Goal: Task Accomplishment & Management: Manage account settings

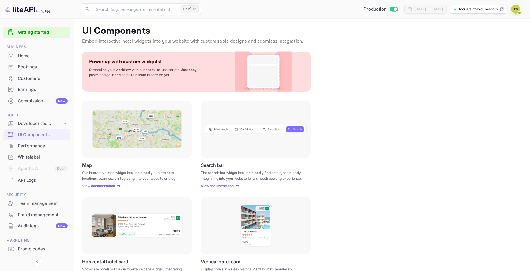
scroll to position [15, 0]
click at [516, 12] on span at bounding box center [519, 13] width 6 height 6
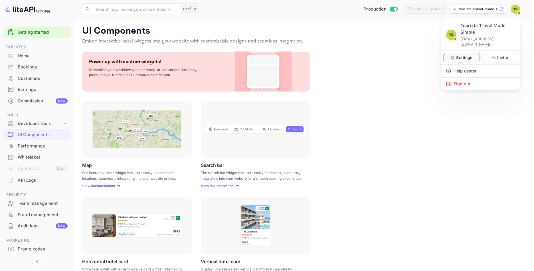
click at [471, 54] on p "Settings" at bounding box center [464, 57] width 16 height 6
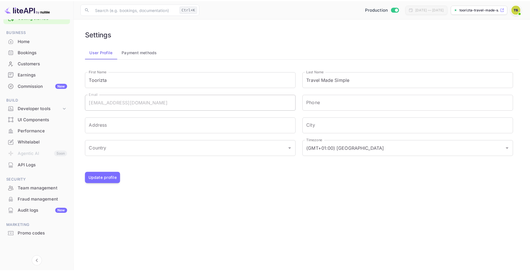
scroll to position [15, 0]
click at [140, 48] on button "Payment methods" at bounding box center [140, 52] width 45 height 14
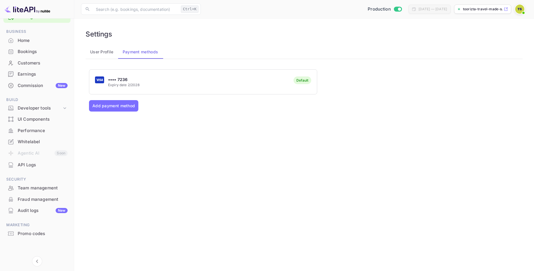
click at [106, 54] on button "User Profile" at bounding box center [102, 52] width 33 height 14
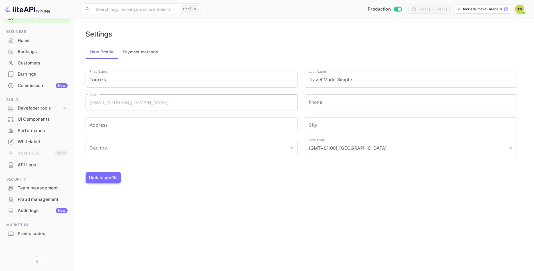
click at [140, 52] on button "Payment methods" at bounding box center [140, 52] width 45 height 14
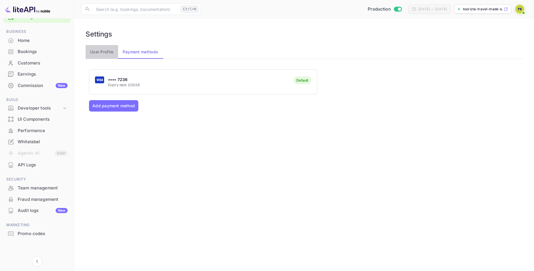
click at [102, 53] on button "User Profile" at bounding box center [102, 52] width 33 height 14
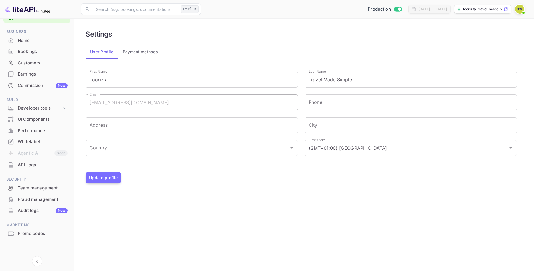
click at [25, 131] on div "Performance" at bounding box center [43, 130] width 50 height 7
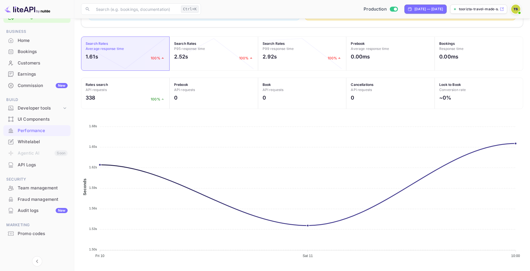
scroll to position [174, 0]
click at [36, 118] on div "UI Components" at bounding box center [43, 119] width 50 height 7
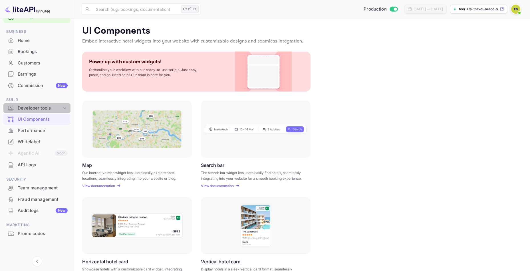
click at [50, 107] on div "Developer tools" at bounding box center [40, 108] width 44 height 7
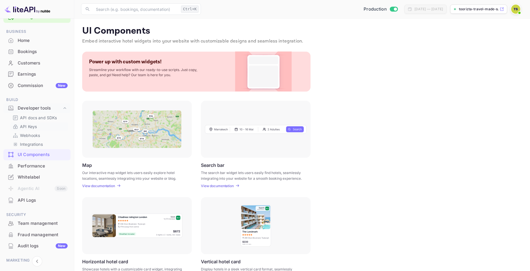
click at [36, 124] on p "API Keys" at bounding box center [28, 126] width 17 height 6
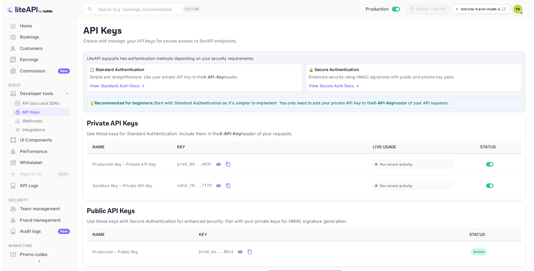
scroll to position [44, 0]
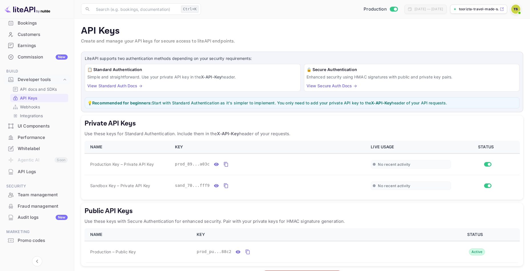
click at [256, 19] on main "API Keys Create and manage your API keys for secure access to liteAPI endpoints…" at bounding box center [301, 156] width 455 height 275
click at [38, 90] on p "API docs and SDKs" at bounding box center [38, 89] width 37 height 6
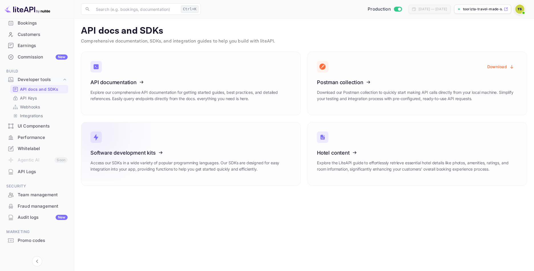
click at [153, 142] on icon at bounding box center [125, 151] width 89 height 59
click at [395, 126] on icon at bounding box center [352, 151] width 89 height 59
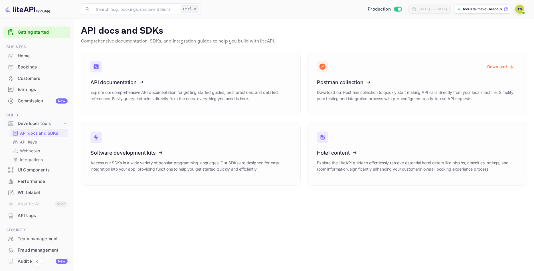
click at [31, 194] on div "Whitelabel" at bounding box center [43, 192] width 50 height 7
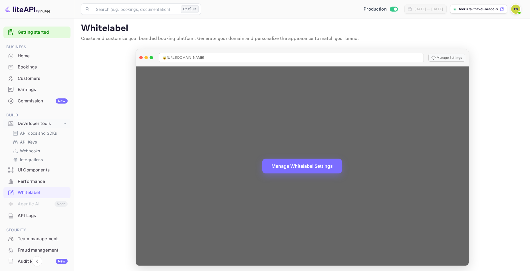
scroll to position [4, 0]
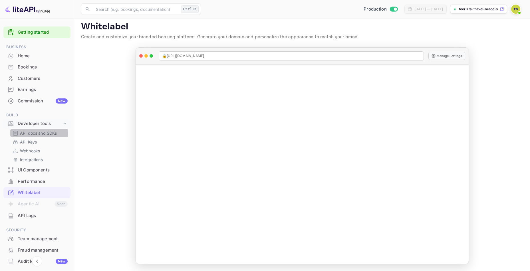
click at [41, 130] on p "API docs and SDKs" at bounding box center [38, 133] width 37 height 6
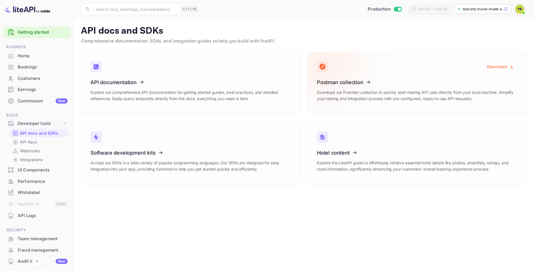
click at [474, 83] on h3 "Postman collection" at bounding box center [417, 82] width 201 height 6
click at [502, 65] on button "Download" at bounding box center [501, 66] width 34 height 11
click at [304, 40] on p "Comprehensive documentation, SDKs, and integration guides to help you build wit…" at bounding box center [304, 41] width 446 height 7
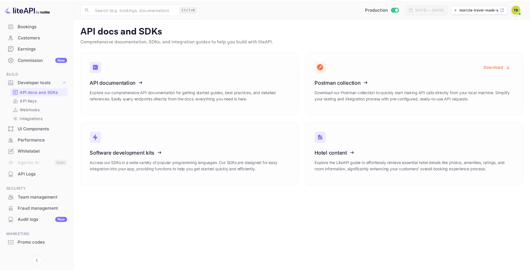
scroll to position [51, 0]
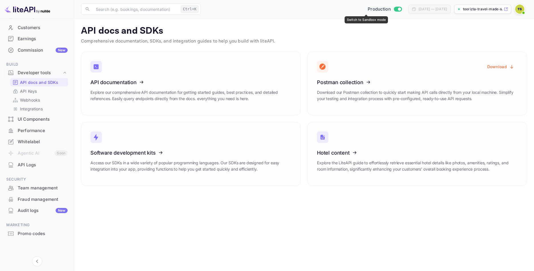
click at [394, 10] on input "Switch to Sandbox mode" at bounding box center [399, 9] width 11 height 4
checkbox input "false"
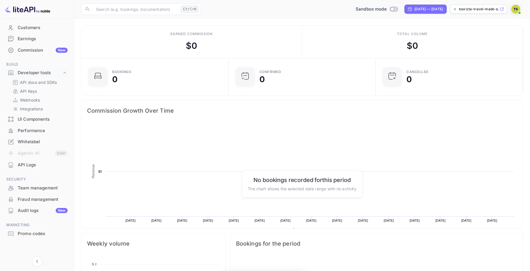
scroll to position [88, 139]
click at [36, 114] on div "UI Components" at bounding box center [36, 119] width 67 height 11
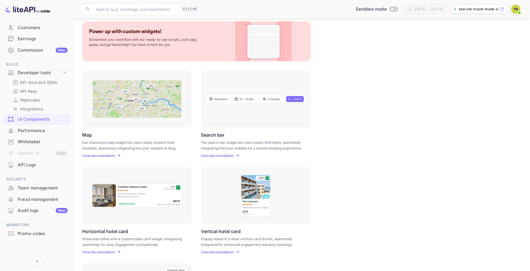
scroll to position [28, 0]
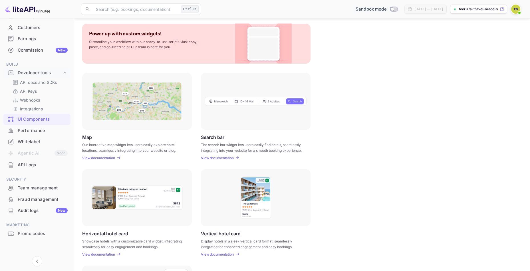
click at [223, 159] on p "View documentation" at bounding box center [217, 158] width 33 height 4
click at [27, 162] on div "API Logs" at bounding box center [43, 165] width 50 height 7
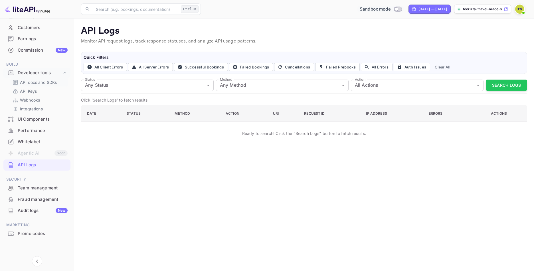
click at [43, 79] on p "API docs and SDKs" at bounding box center [38, 82] width 37 height 6
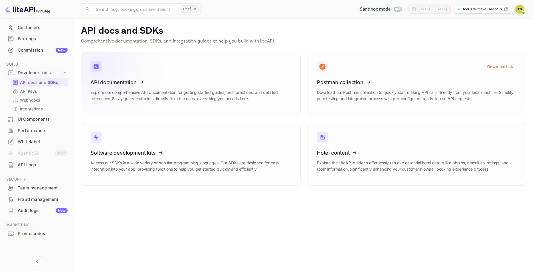
click at [139, 85] on icon at bounding box center [125, 81] width 89 height 59
click at [44, 77] on div "Developer tools" at bounding box center [36, 73] width 67 height 10
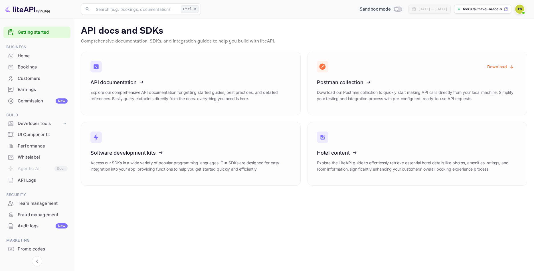
click at [32, 59] on div "Home" at bounding box center [43, 56] width 50 height 7
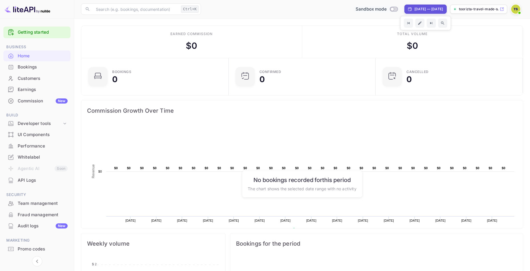
click at [389, 7] on span "Switch to Production mode" at bounding box center [393, 9] width 8 height 5
checkbox input "true"
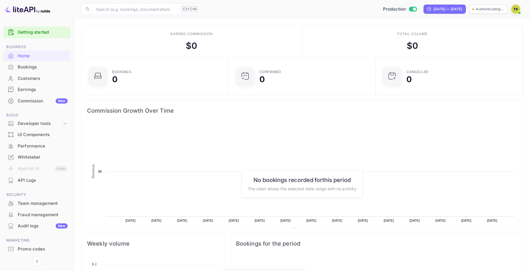
scroll to position [88, 139]
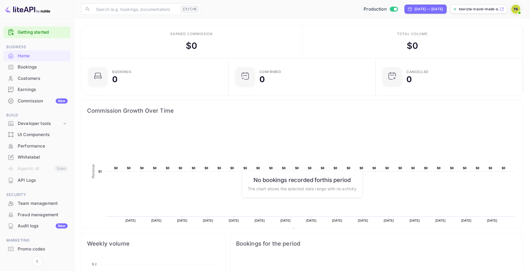
drag, startPoint x: 490, startPoint y: 7, endPoint x: 501, endPoint y: 16, distance: 13.6
click at [500, 17] on div "​ Ctrl+K ​ Production [DATE] — [DATE] toorizta-travel-made-s..." at bounding box center [301, 9] width 455 height 18
click at [501, 7] on div "toorizta-travel-made-s..." at bounding box center [478, 9] width 57 height 9
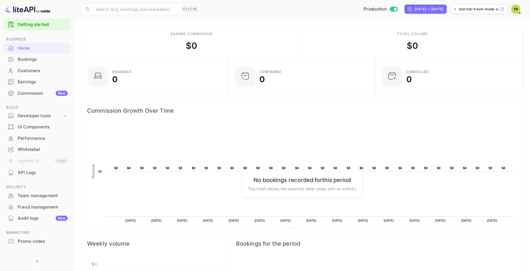
scroll to position [0, 0]
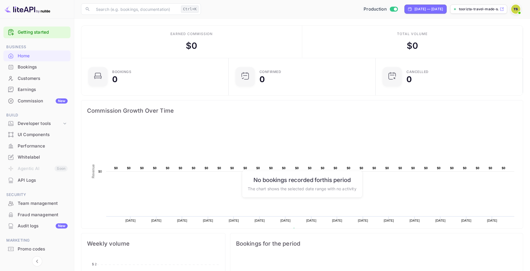
click at [32, 182] on div "API Logs" at bounding box center [43, 180] width 50 height 7
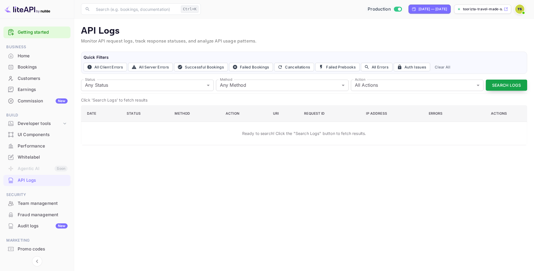
click at [520, 82] on button "Search Logs" at bounding box center [506, 85] width 41 height 11
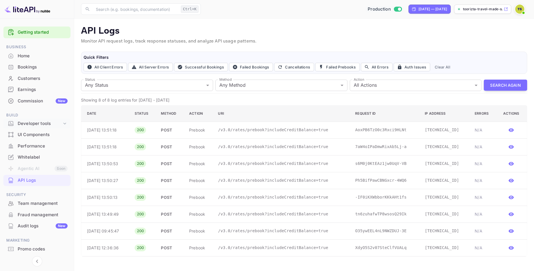
click at [32, 124] on div "Developer tools" at bounding box center [40, 123] width 44 height 7
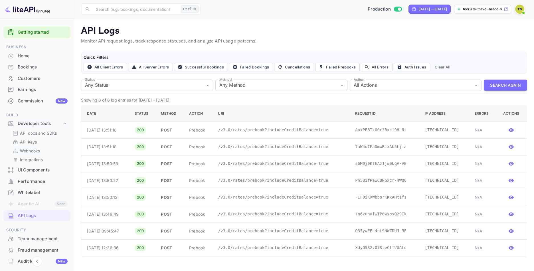
click at [33, 150] on p "Webhooks" at bounding box center [30, 151] width 20 height 6
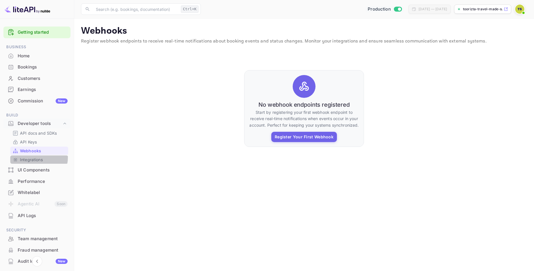
click at [32, 157] on p "Integrations" at bounding box center [31, 160] width 23 height 6
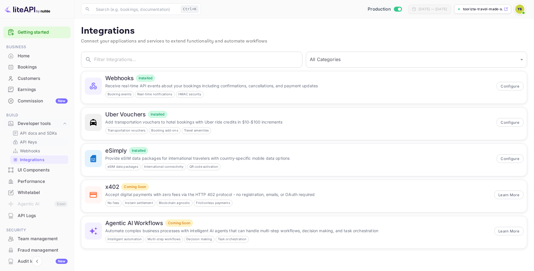
click at [33, 143] on p "API Keys" at bounding box center [28, 142] width 17 height 6
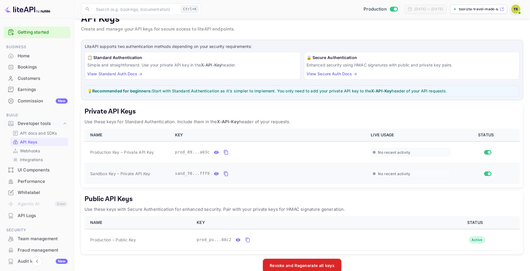
scroll to position [23, 0]
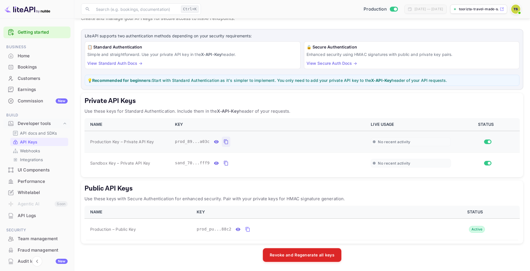
click at [224, 141] on icon "private api keys table" at bounding box center [226, 141] width 4 height 5
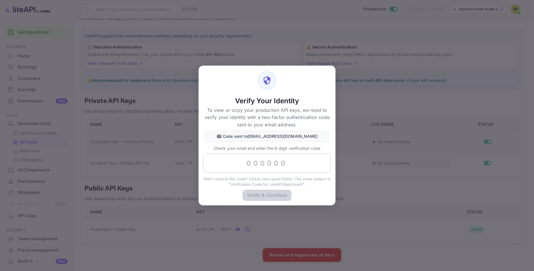
click at [264, 159] on input "text" at bounding box center [267, 162] width 128 height 19
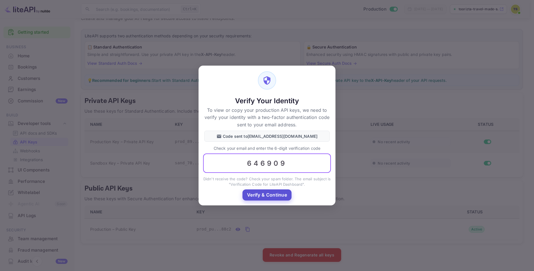
type input "646909"
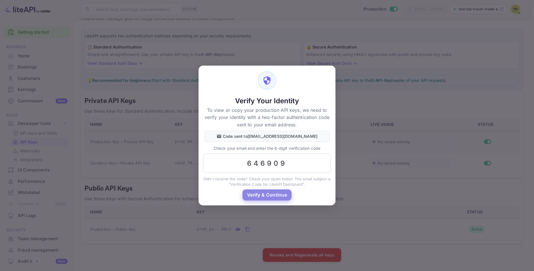
click at [267, 193] on button "Verify & Continue" at bounding box center [266, 194] width 49 height 11
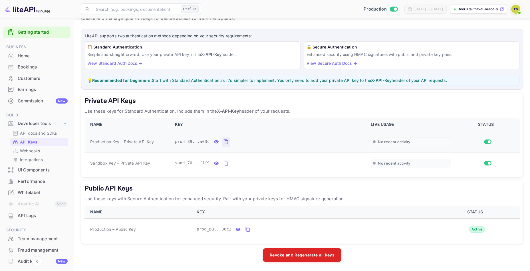
click at [225, 141] on icon "private api keys table" at bounding box center [225, 141] width 5 height 7
